Goal: Transaction & Acquisition: Purchase product/service

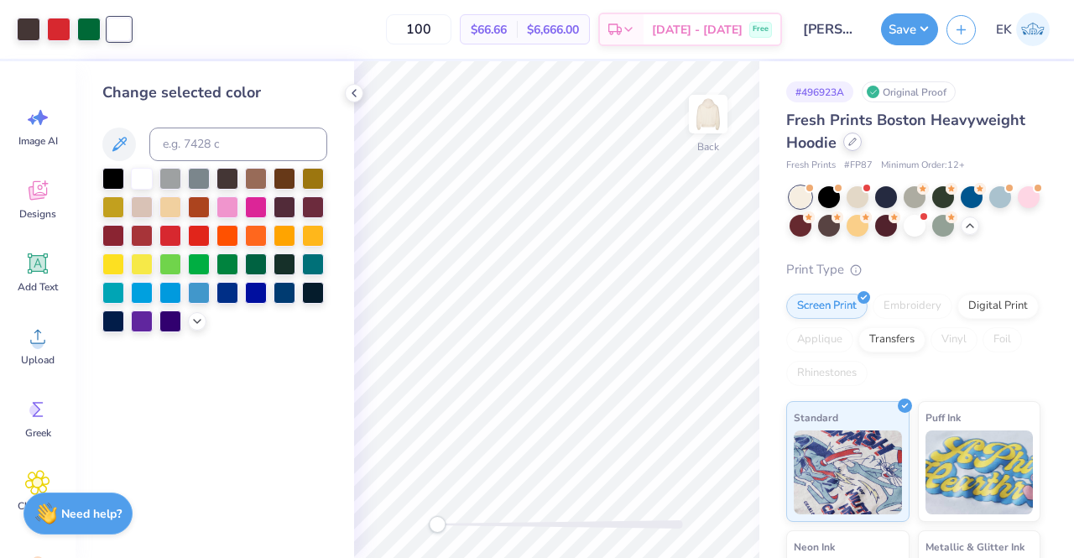
click at [856, 146] on div at bounding box center [852, 142] width 18 height 18
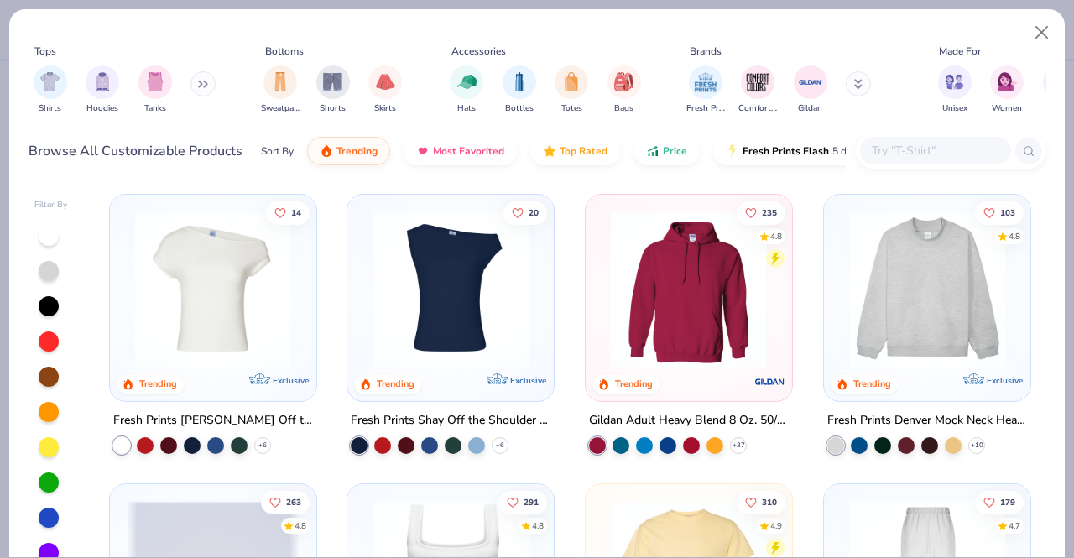
click at [939, 164] on div at bounding box center [935, 151] width 151 height 28
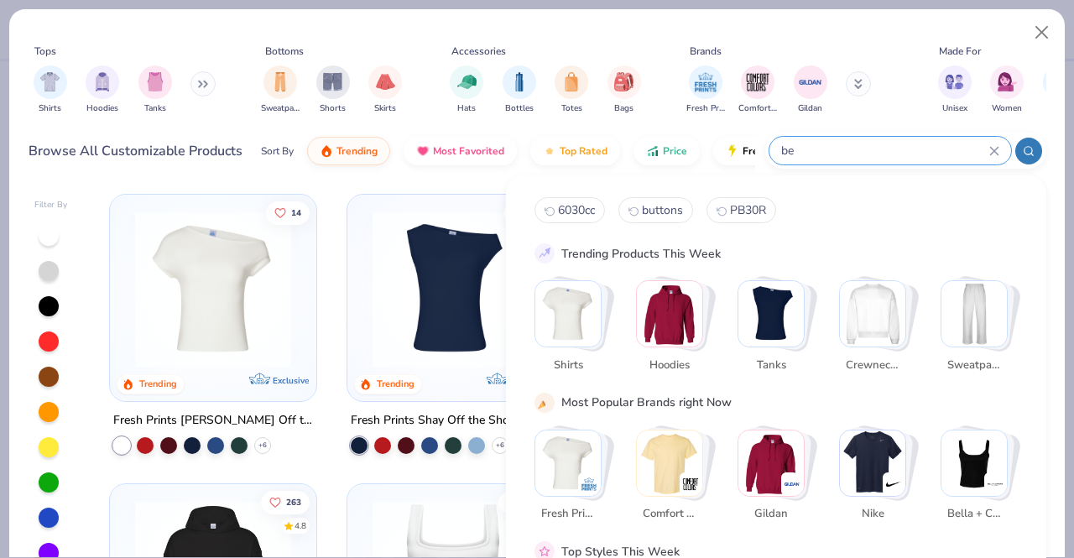
type input "b"
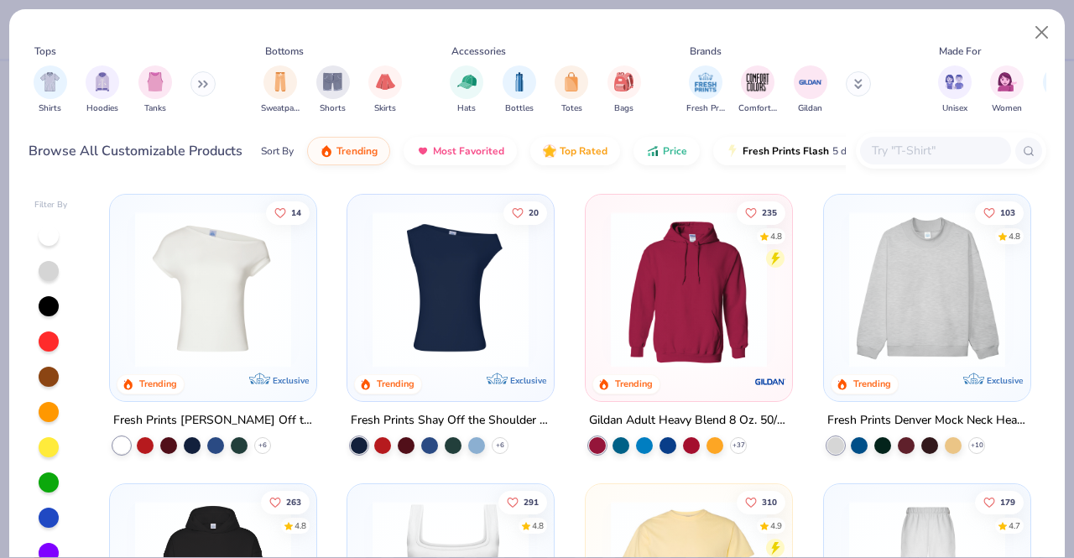
click at [860, 81] on button at bounding box center [857, 83] width 25 height 25
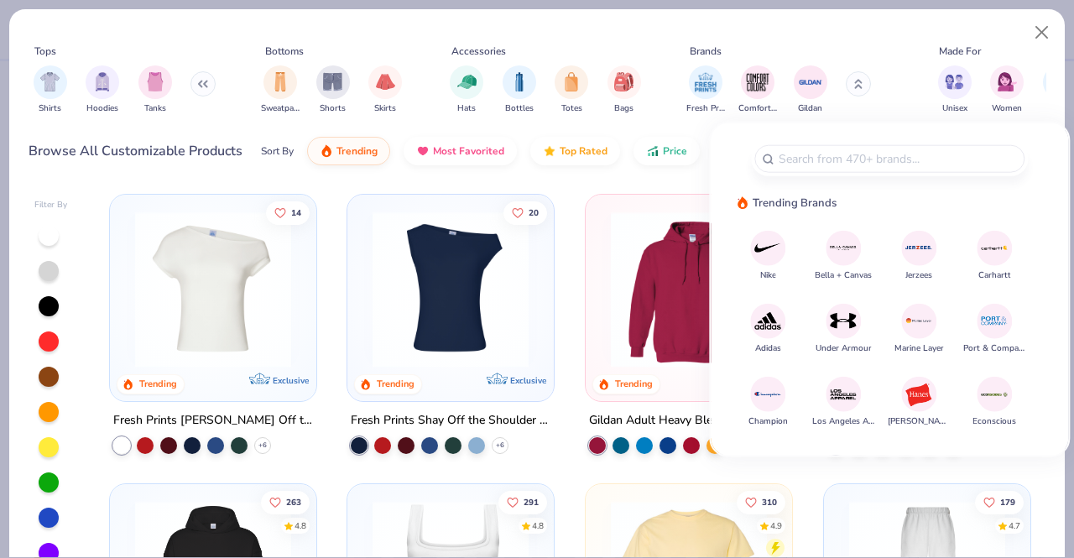
click at [831, 269] on span "Bella + Canvas" at bounding box center [842, 274] width 57 height 13
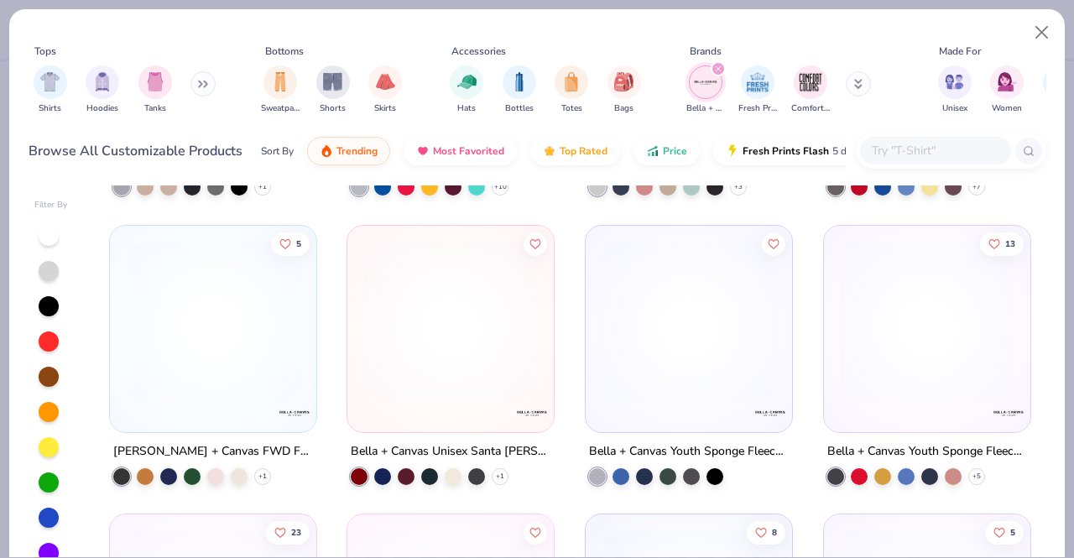
scroll to position [2860, 0]
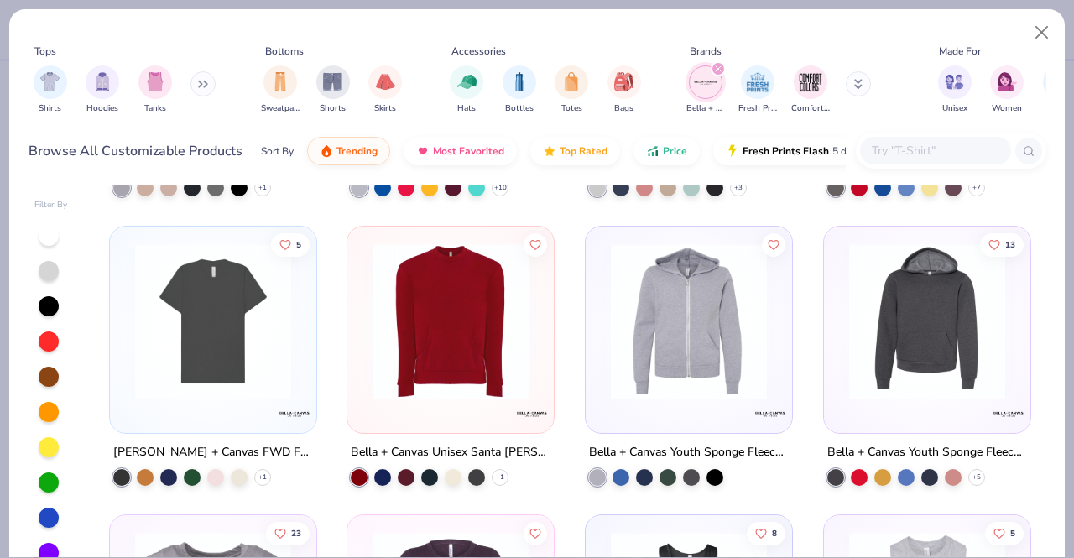
click at [928, 153] on input "text" at bounding box center [934, 150] width 129 height 19
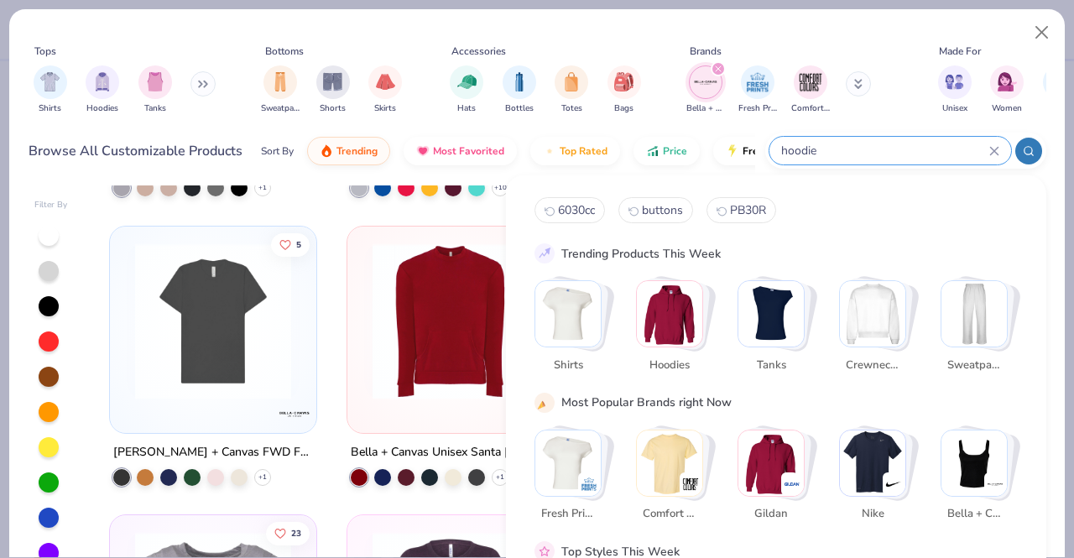
type input "hoodie"
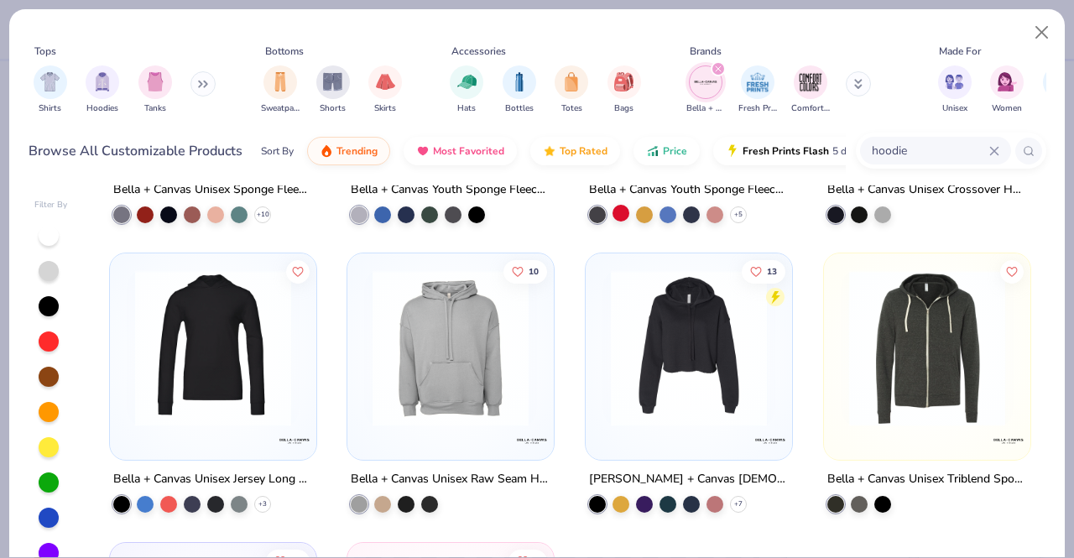
scroll to position [231, 0]
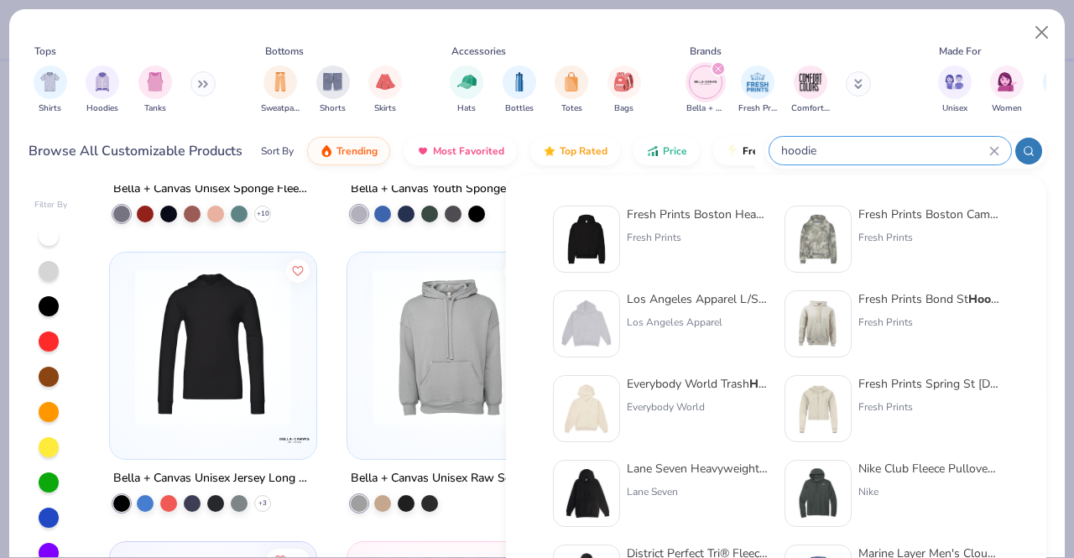
click at [1030, 160] on div at bounding box center [1028, 151] width 27 height 27
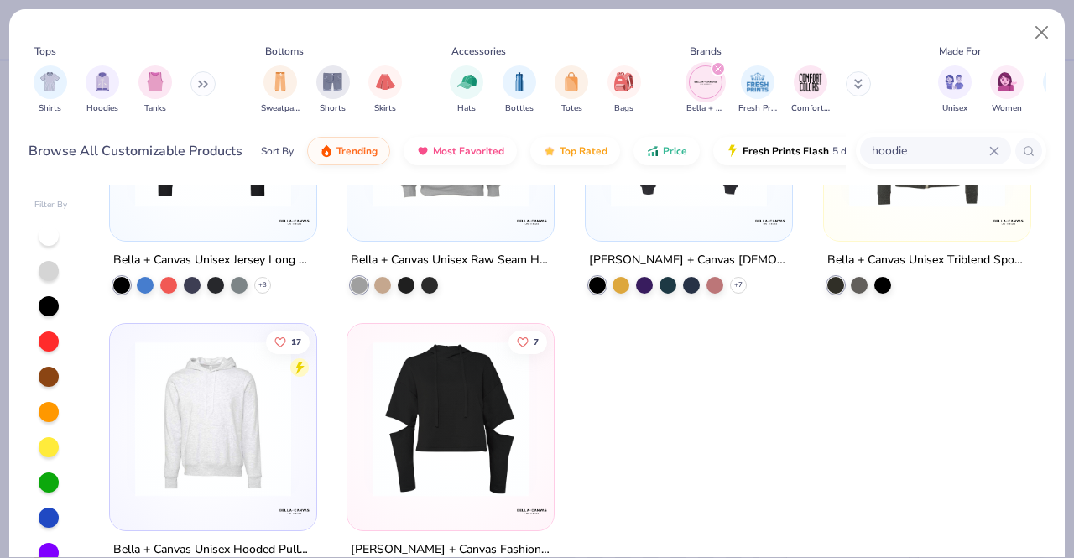
scroll to position [449, 0]
click at [186, 434] on img at bounding box center [213, 419] width 173 height 156
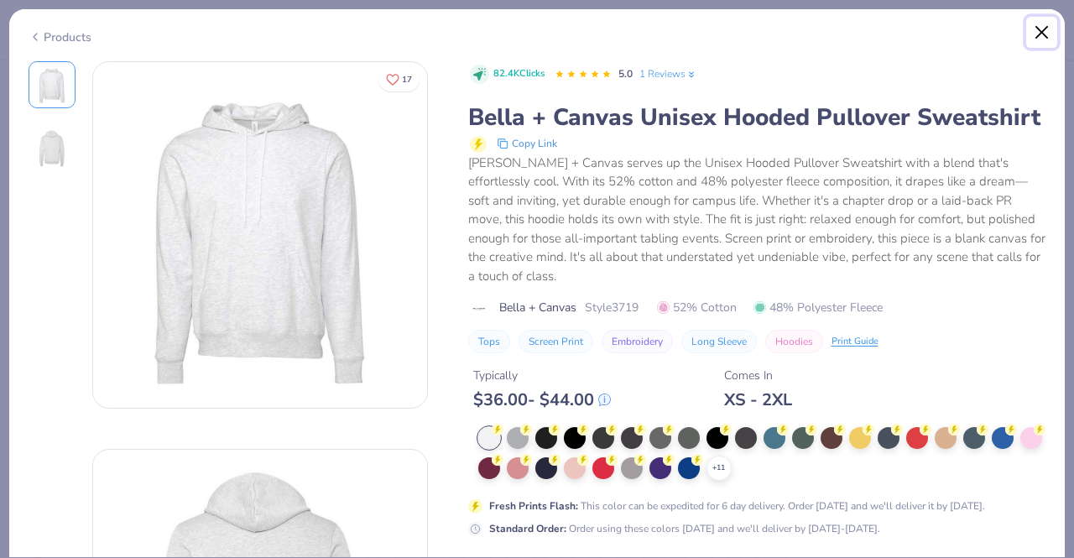
click at [1041, 38] on button "Close" at bounding box center [1042, 33] width 32 height 32
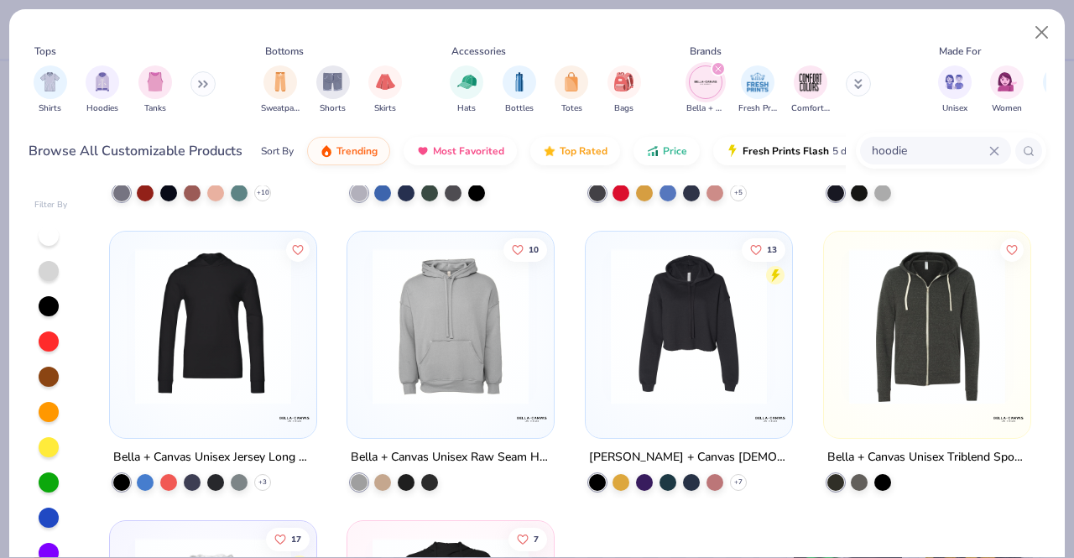
scroll to position [258, 0]
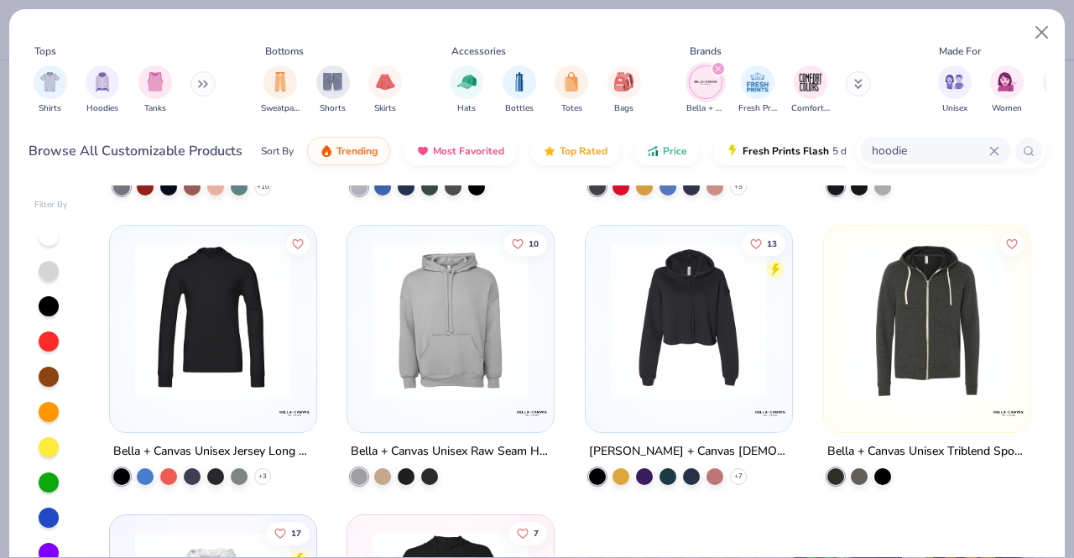
click at [452, 350] on img at bounding box center [450, 320] width 173 height 156
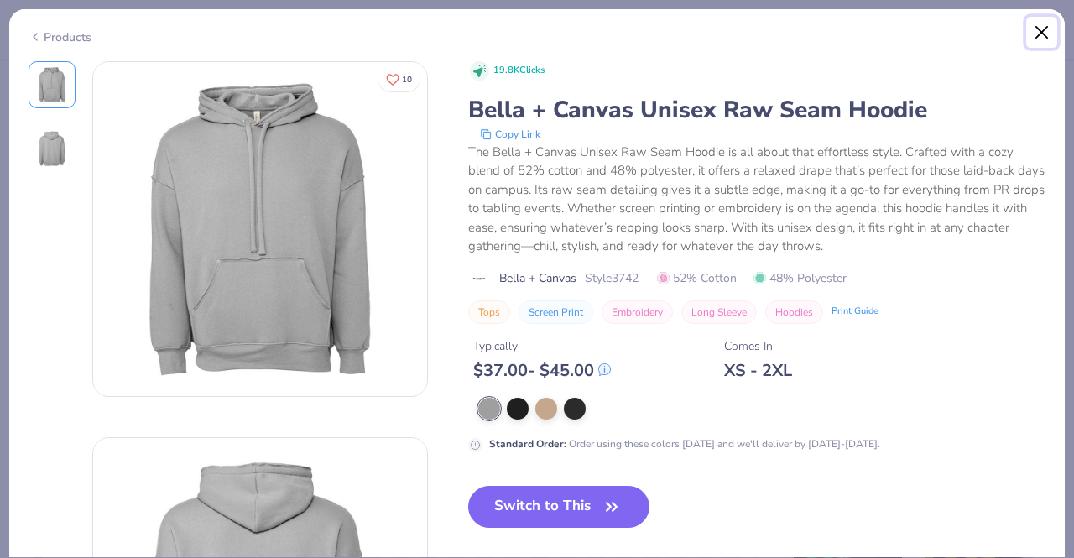
click at [1037, 24] on button "Close" at bounding box center [1042, 33] width 32 height 32
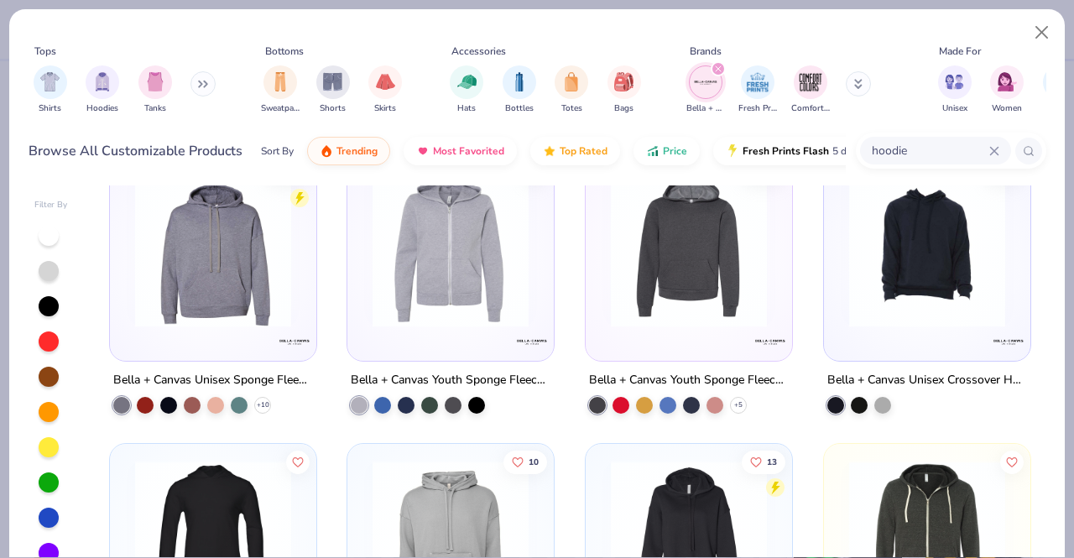
scroll to position [40, 0]
click at [1048, 18] on button "Close" at bounding box center [1042, 33] width 32 height 32
